Goal: Transaction & Acquisition: Register for event/course

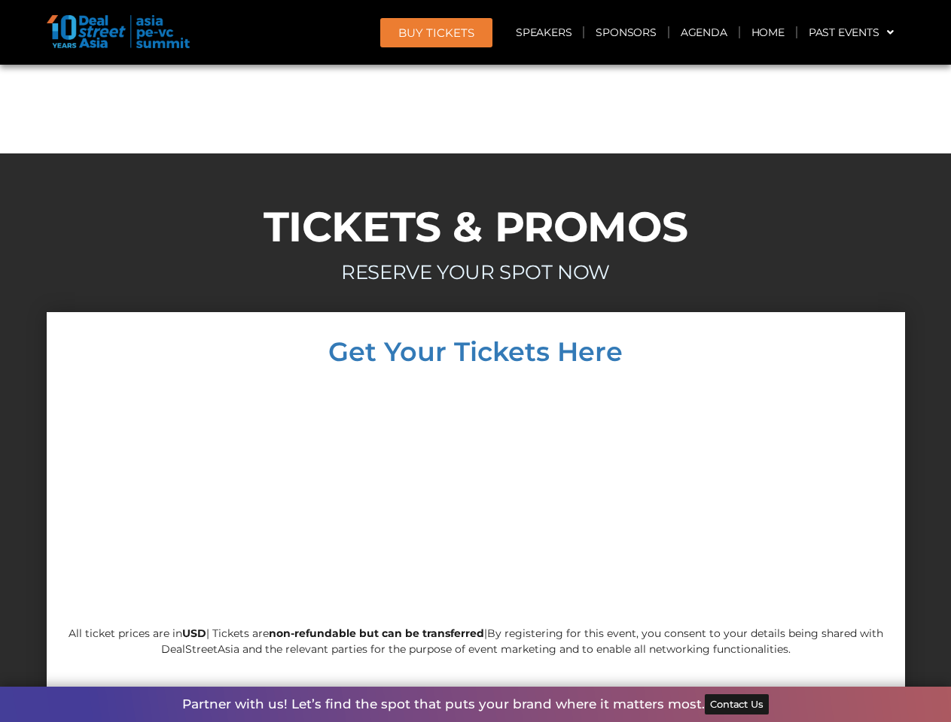
scroll to position [12878, 0]
